Goal: Task Accomplishment & Management: Manage account settings

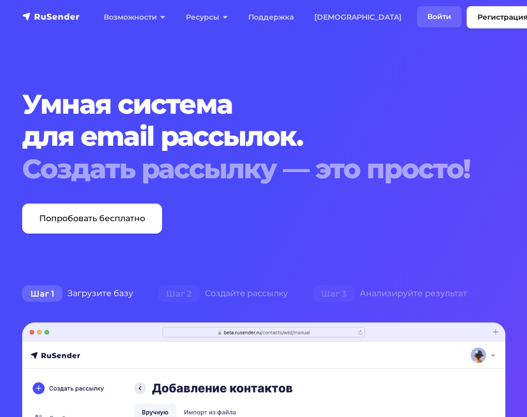
click at [417, 23] on link "Войти" at bounding box center [439, 16] width 44 height 21
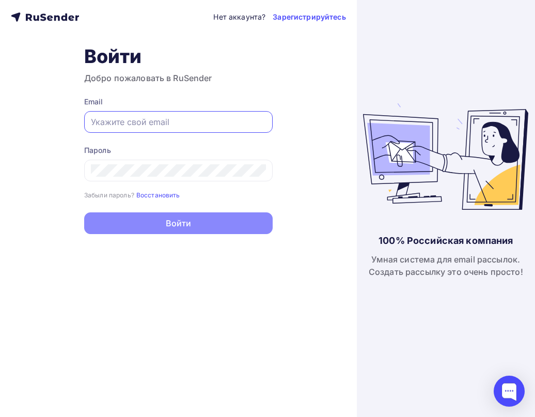
click at [207, 126] on input "text" at bounding box center [178, 122] width 175 height 12
paste input "elama-16149843@yandex.ru"
type input "elama-16149843@yandex.ru"
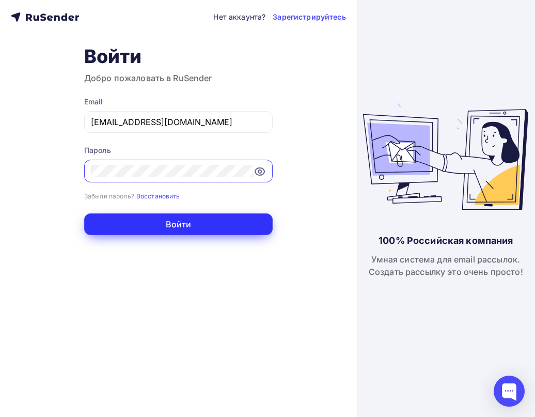
click at [214, 223] on button "Войти" at bounding box center [178, 224] width 188 height 22
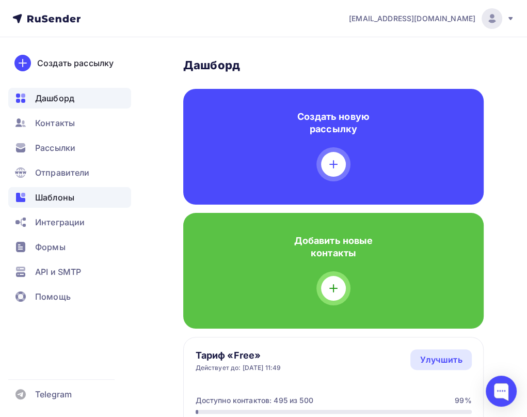
click at [61, 196] on span "Шаблоны" at bounding box center [54, 197] width 39 height 12
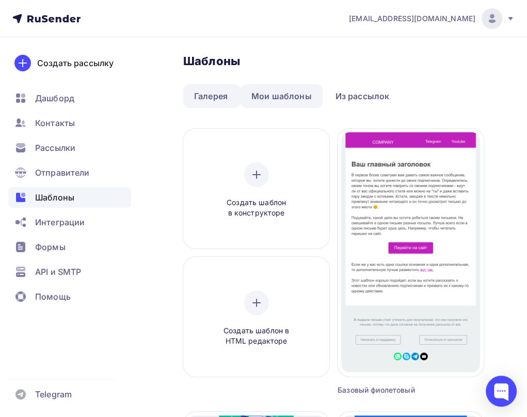
click at [299, 98] on link "Мои шаблоны" at bounding box center [282, 96] width 82 height 24
